Goal: Information Seeking & Learning: Learn about a topic

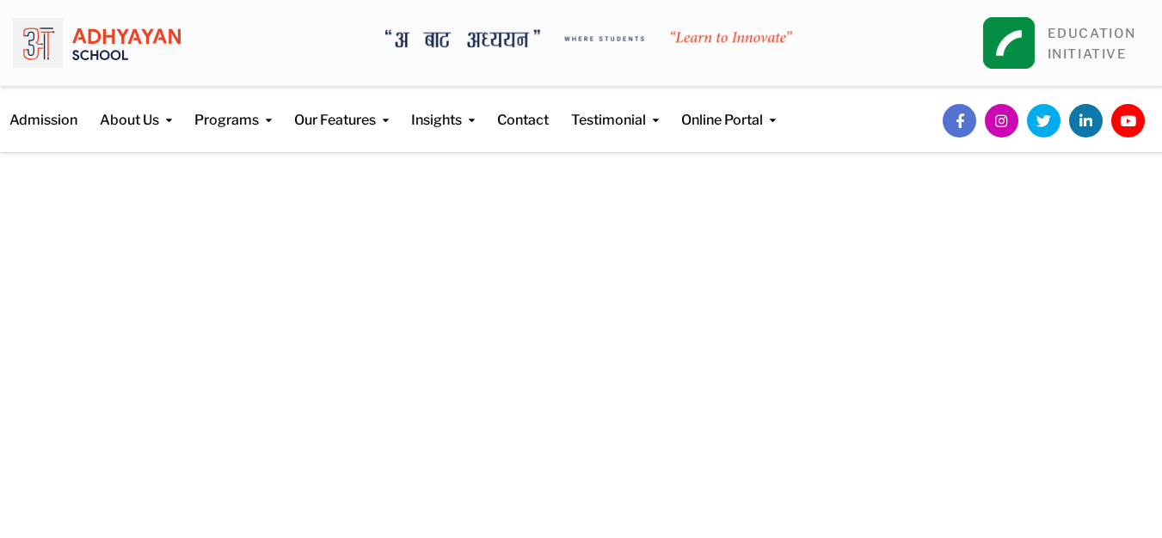
scroll to position [470, 0]
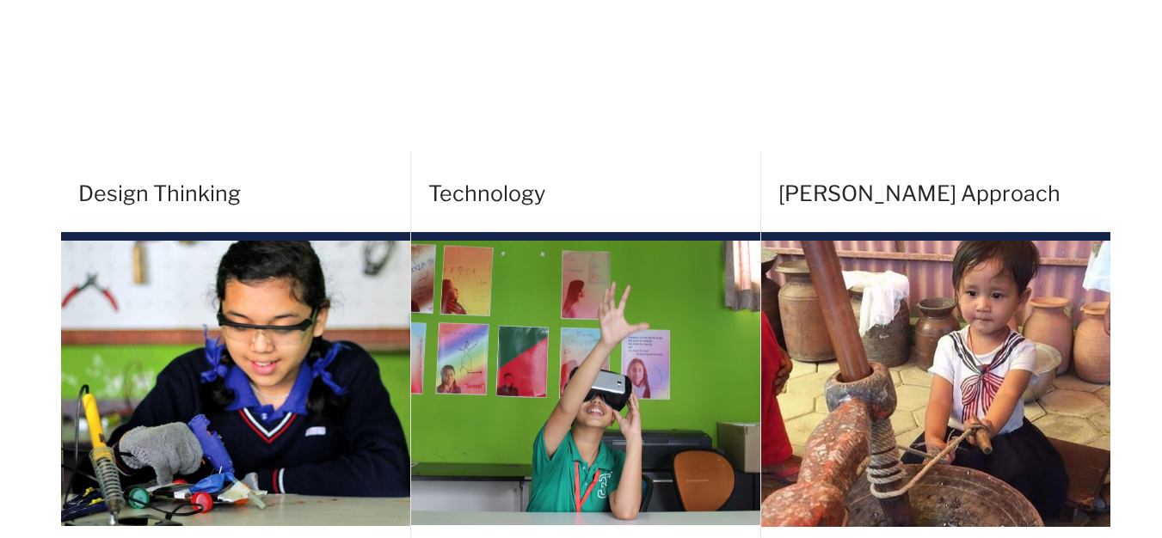
drag, startPoint x: 81, startPoint y: 52, endPoint x: 389, endPoint y: 199, distance: 341.2
click at [389, 199] on h4 "Design Thinking" at bounding box center [244, 193] width 332 height 77
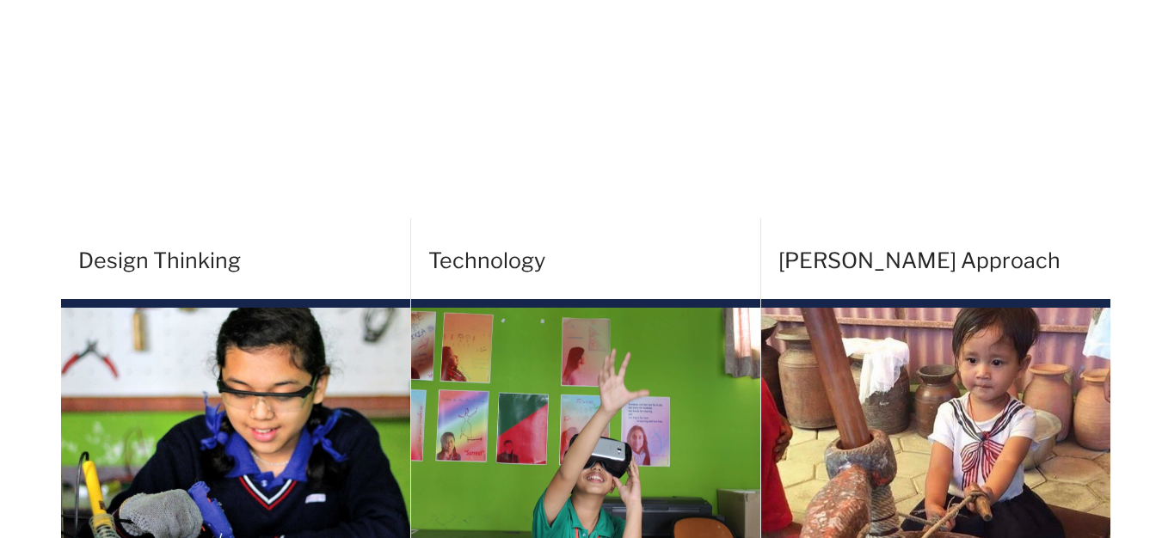
scroll to position [0, 0]
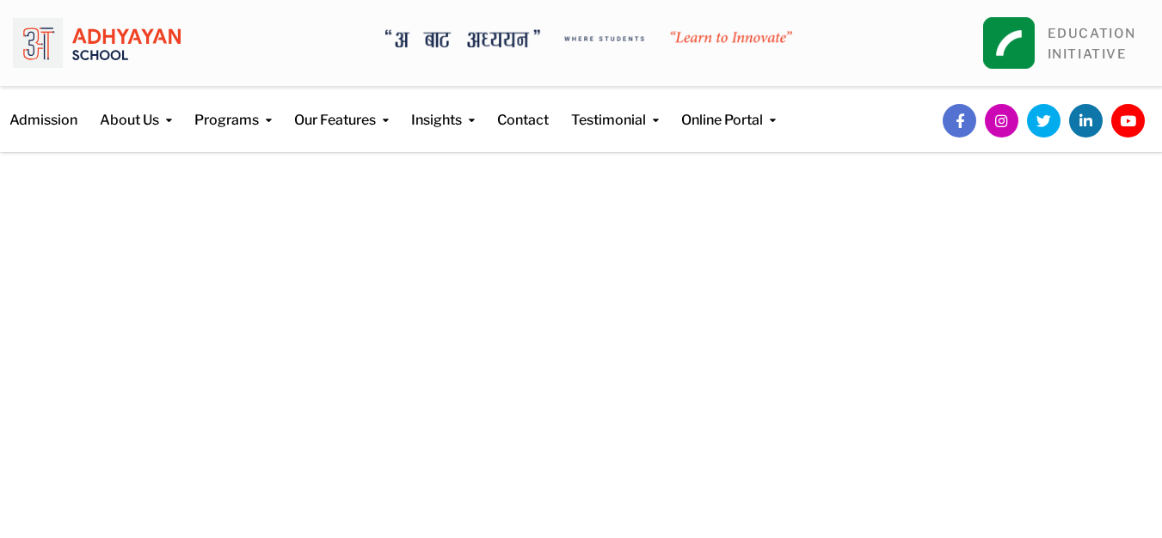
click at [503, 316] on div "Welcome to [GEOGRAPHIC_DATA] where we learn to innovate. Register Now Register …" at bounding box center [581, 411] width 1023 height 516
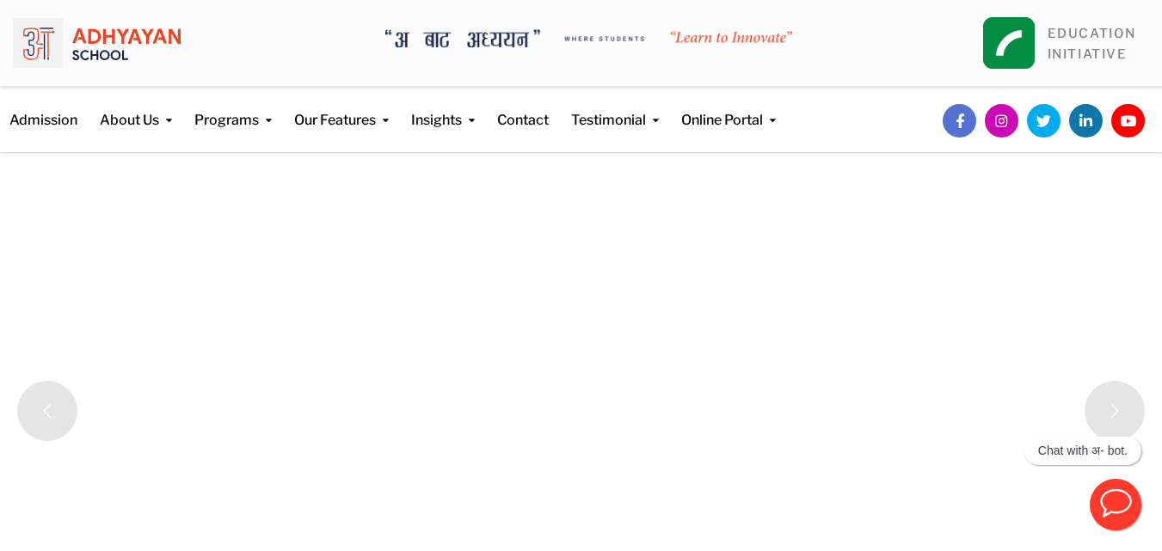
click at [210, 281] on rs-slides "Welcome to [GEOGRAPHIC_DATA] where we learn to innovate. Register Now Register …" at bounding box center [581, 411] width 1162 height 516
